Goal: Find specific page/section: Find specific page/section

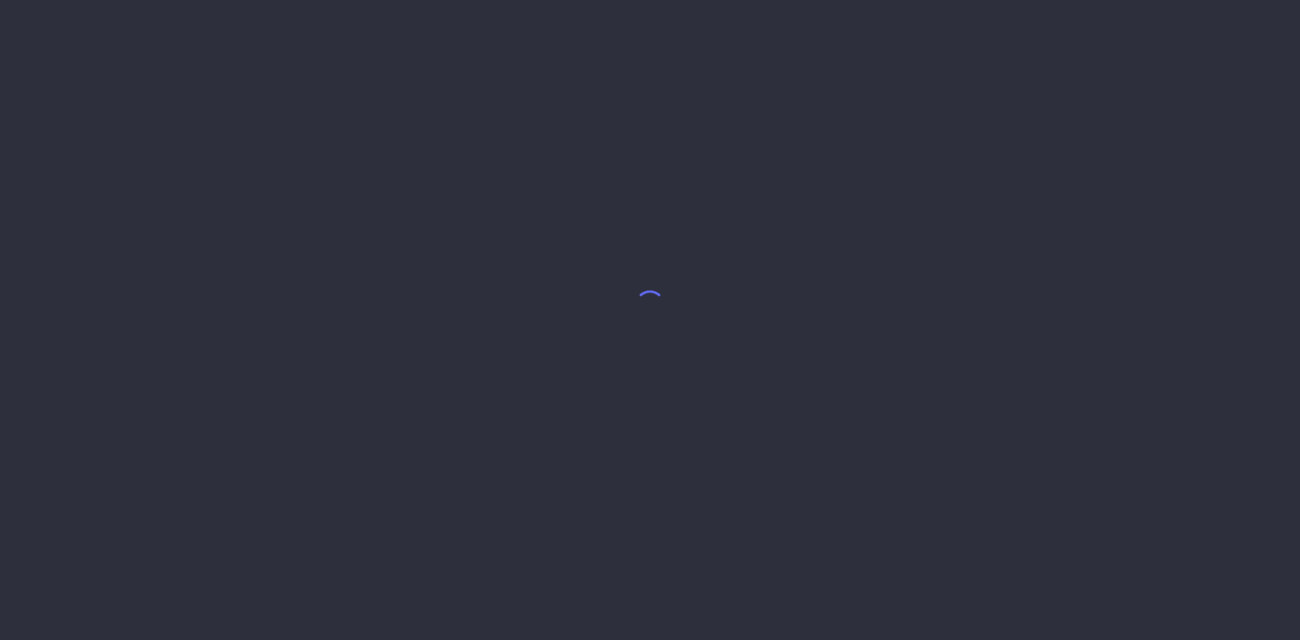
select select "8"
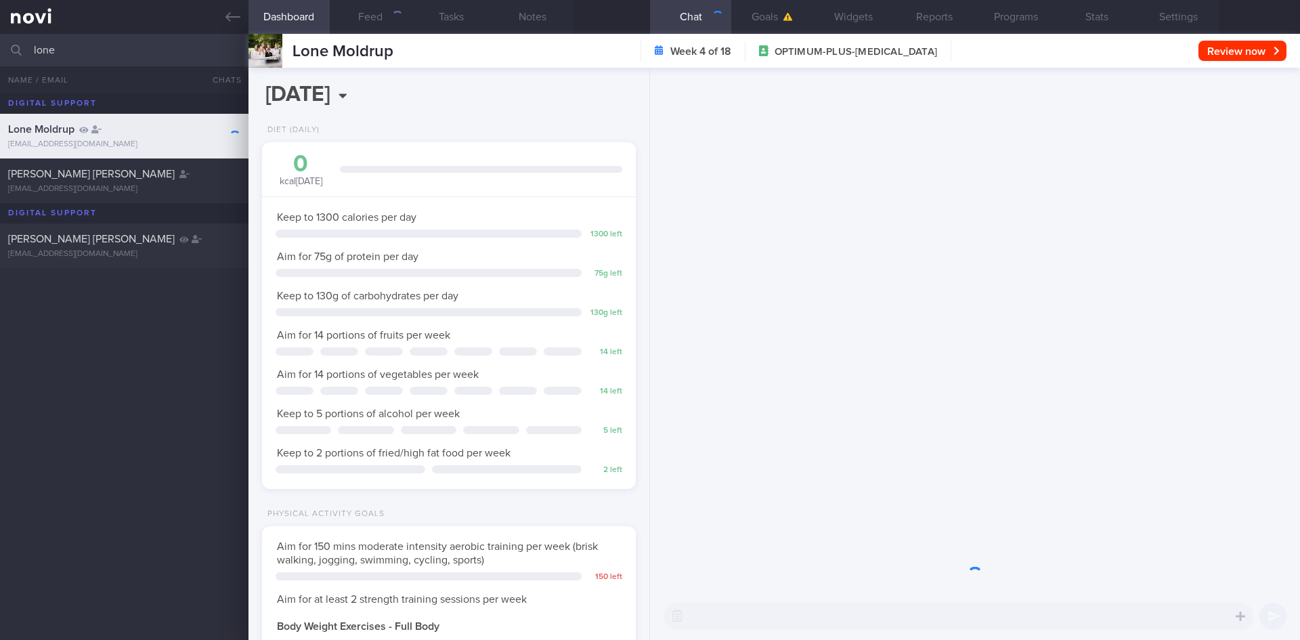
scroll to position [189, 340]
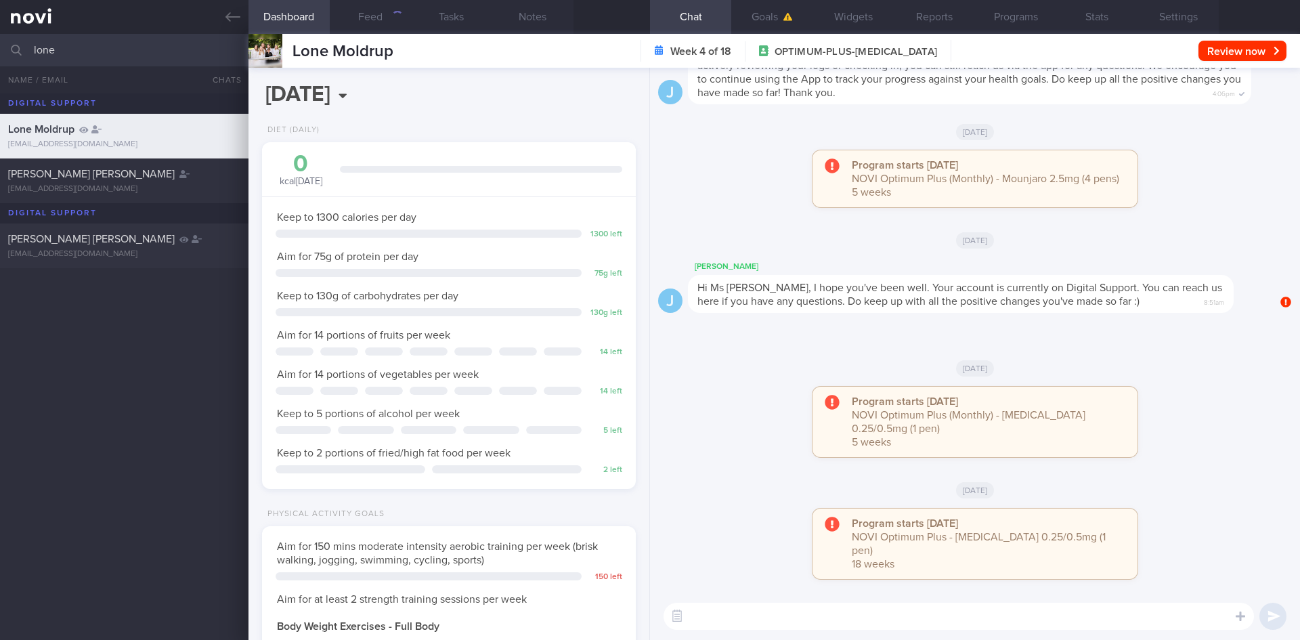
drag, startPoint x: 83, startPoint y: 52, endPoint x: 12, endPoint y: 41, distance: 72.0
click at [12, 41] on div "lone All active patients Assigned patients All active patients Archived patients" at bounding box center [650, 50] width 1300 height 33
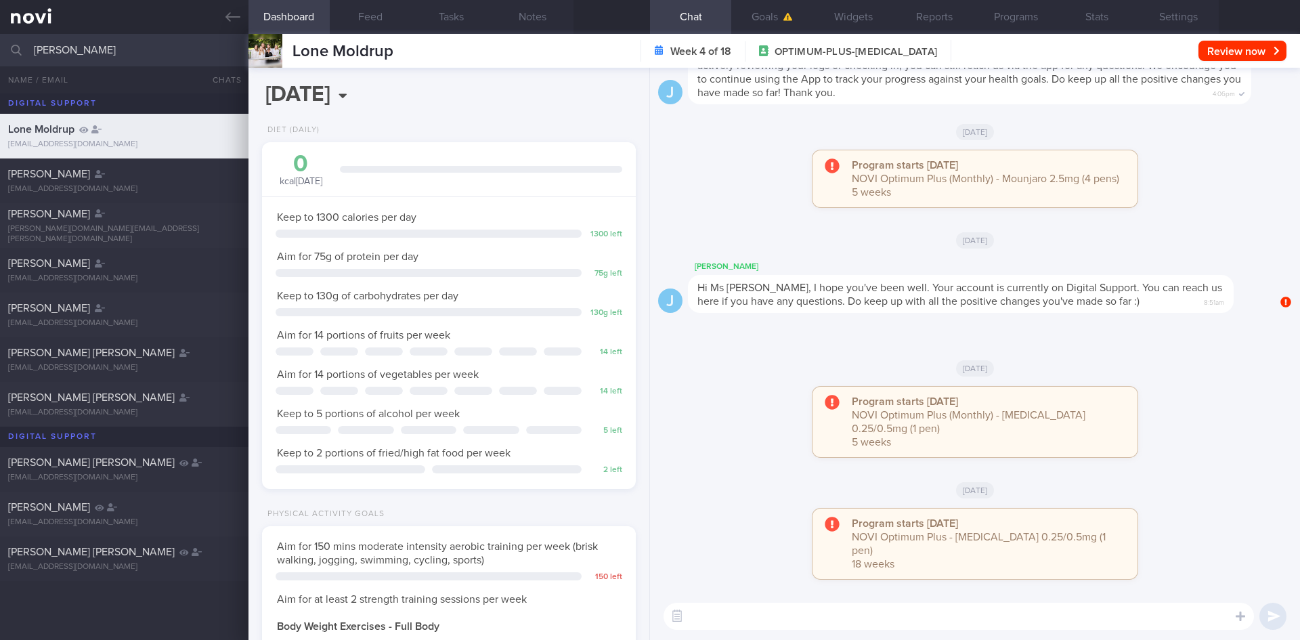
scroll to position [189, 340]
type input "[PERSON_NAME]"
drag, startPoint x: 178, startPoint y: 348, endPoint x: 214, endPoint y: 354, distance: 36.4
click at [178, 348] on div "[PERSON_NAME] [PERSON_NAME]" at bounding box center [122, 353] width 229 height 14
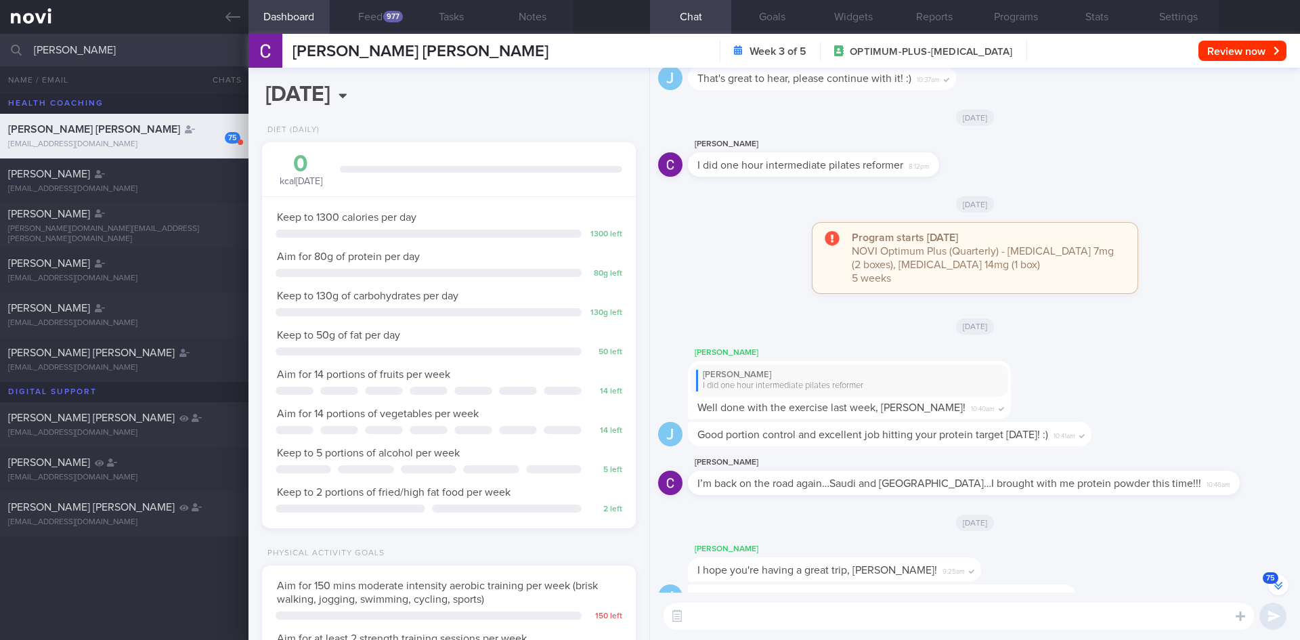
scroll to position [-621, 0]
